Goal: Information Seeking & Learning: Learn about a topic

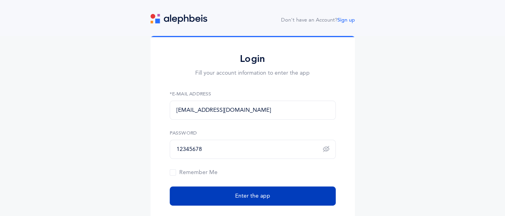
click at [281, 192] on button "Enter the app" at bounding box center [253, 195] width 166 height 19
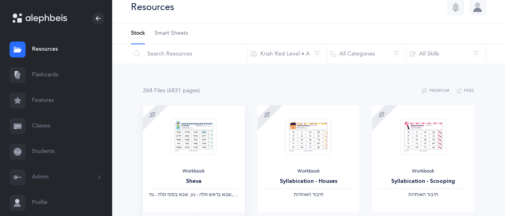
scroll to position [8, 0]
click at [36, 74] on link "Flashcards" at bounding box center [56, 75] width 112 height 26
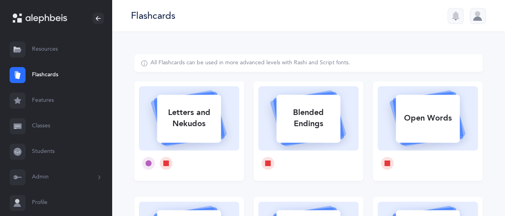
click at [213, 124] on div "Letters and Nekudos" at bounding box center [189, 118] width 64 height 32
select select
select select "single"
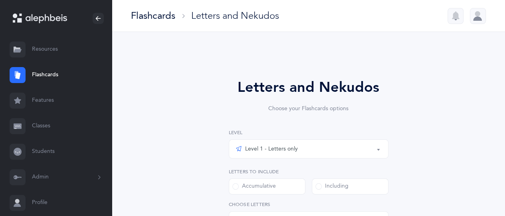
select select "27"
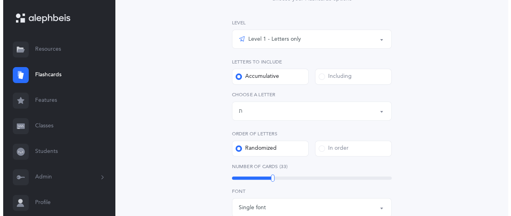
scroll to position [109, 0]
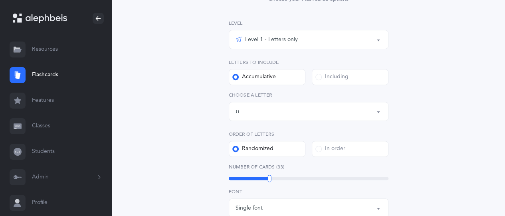
click at [285, 42] on div "Level 1 - Letters only" at bounding box center [266, 40] width 62 height 10
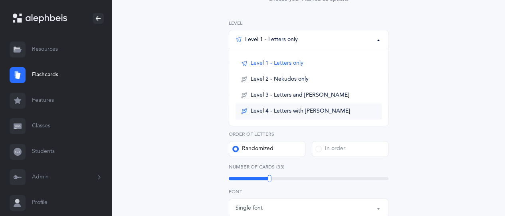
click at [291, 110] on span "Level 4 - Letters with Nekudos" at bounding box center [300, 111] width 99 height 7
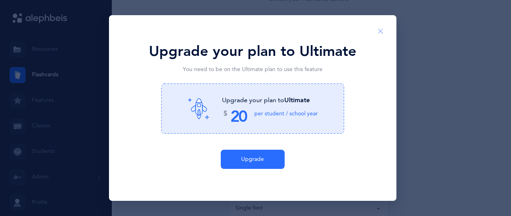
click at [379, 32] on icon "Close" at bounding box center [380, 31] width 6 height 7
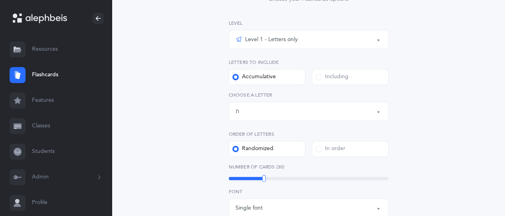
click at [297, 42] on div "Level 1 - Letters only" at bounding box center [308, 40] width 146 height 14
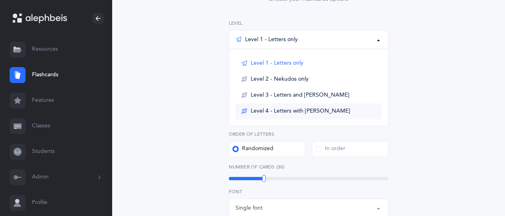
click at [294, 111] on span "Level 4 - Letters with Nekudos" at bounding box center [300, 111] width 99 height 7
select select "1"
